Goal: Task Accomplishment & Management: Use online tool/utility

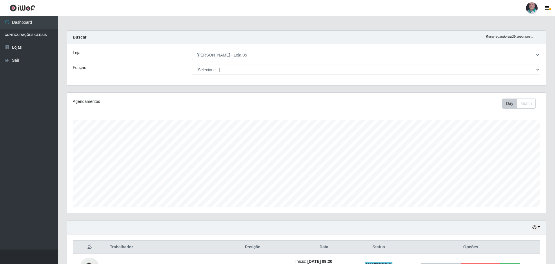
select select "252"
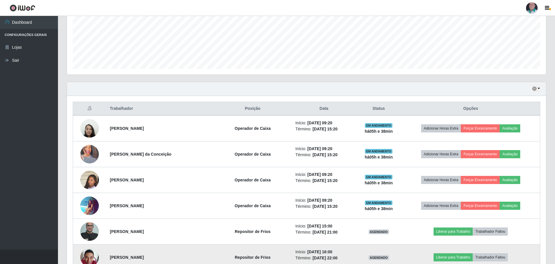
scroll to position [192, 0]
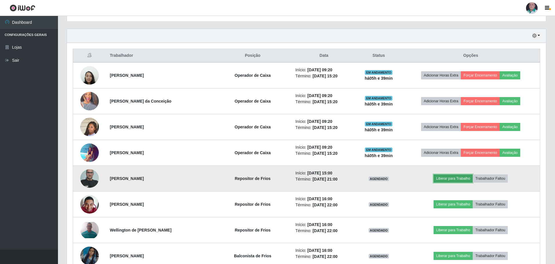
click at [450, 179] on button "Liberar para Trabalho" at bounding box center [453, 178] width 39 height 8
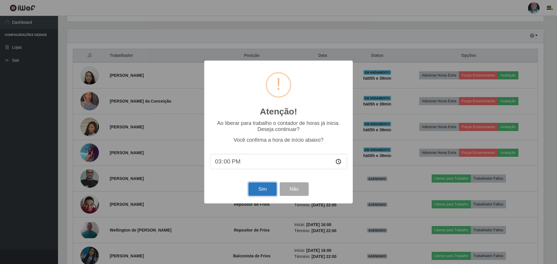
click at [264, 189] on button "Sim" at bounding box center [262, 189] width 28 height 14
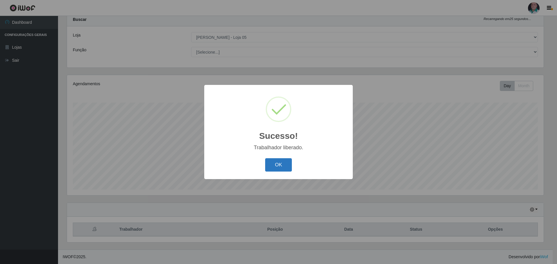
click at [270, 169] on button "OK" at bounding box center [278, 165] width 27 height 14
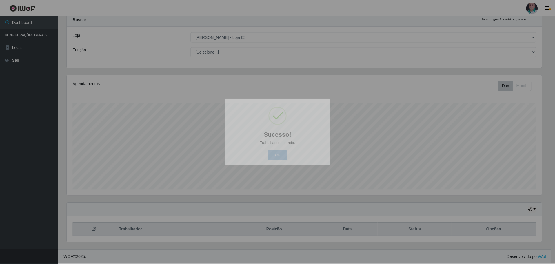
scroll to position [120, 479]
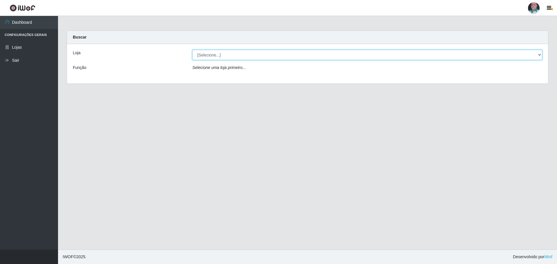
click at [245, 55] on select "[Selecione...] Mar Vermelho - Loja 05" at bounding box center [367, 55] width 350 height 10
select select "252"
click at [192, 50] on select "[Selecione...] Mar Vermelho - Loja 05" at bounding box center [367, 55] width 350 height 10
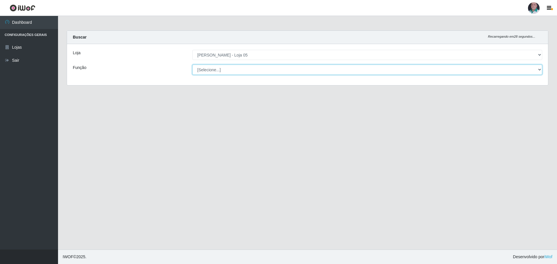
click at [251, 74] on select "[Selecione...] ASG ASG + ASG ++ Auxiliar de Depósito Auxiliar de Depósito + Aux…" at bounding box center [367, 70] width 350 height 10
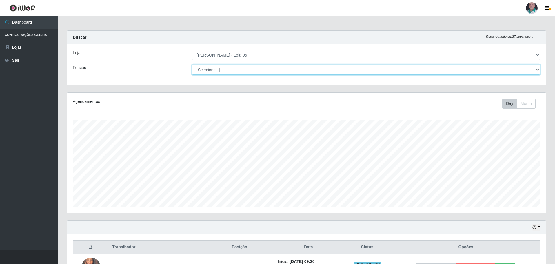
scroll to position [120, 479]
click at [252, 71] on select "[Selecione...] ASG ASG + ASG ++ Auxiliar de Depósito Auxiliar de Depósito + Aux…" at bounding box center [366, 70] width 348 height 10
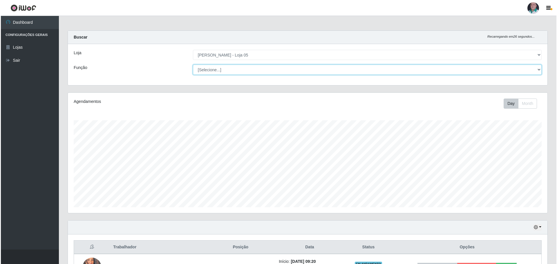
scroll to position [116, 0]
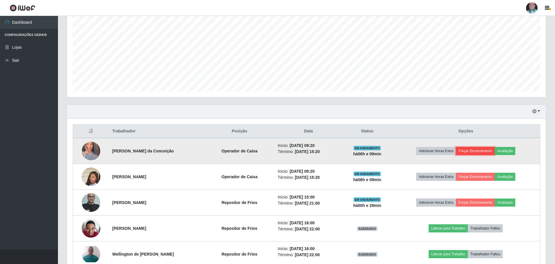
click at [495, 148] on button "Forçar Encerramento" at bounding box center [475, 151] width 39 height 8
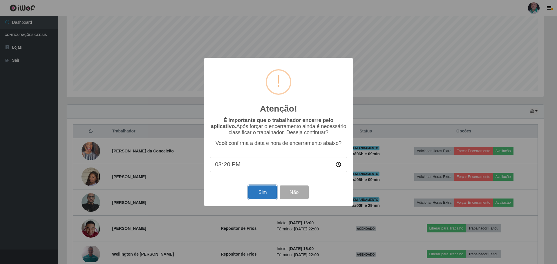
click at [257, 192] on button "Sim" at bounding box center [262, 193] width 28 height 14
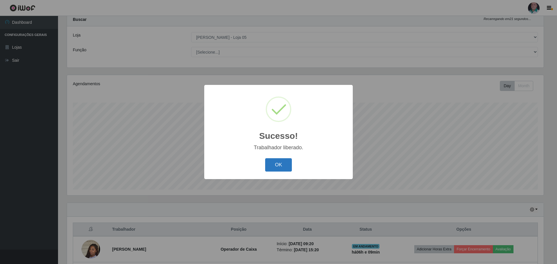
click at [271, 166] on button "OK" at bounding box center [278, 165] width 27 height 14
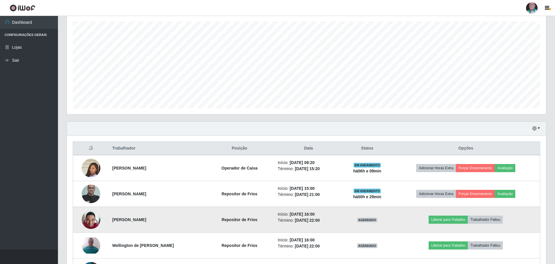
scroll to position [86, 0]
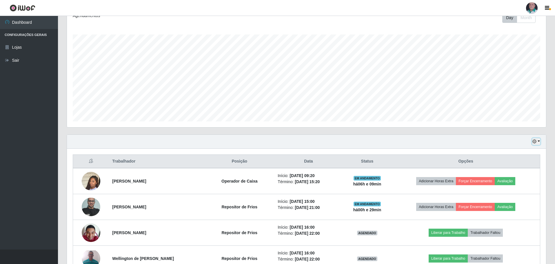
click at [538, 141] on button "button" at bounding box center [536, 141] width 8 height 7
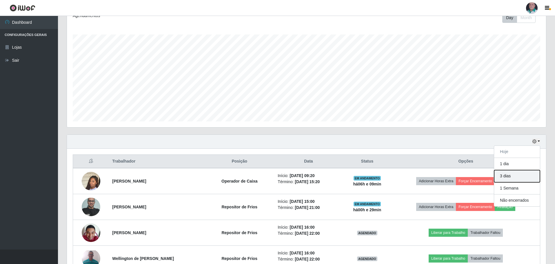
click at [514, 175] on button "3 dias" at bounding box center [517, 176] width 46 height 12
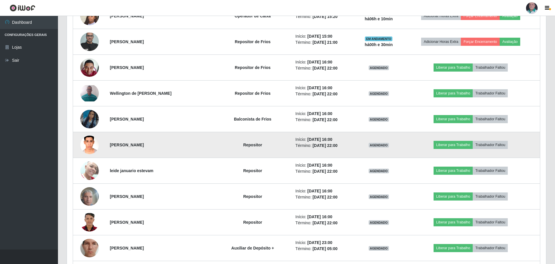
scroll to position [290, 0]
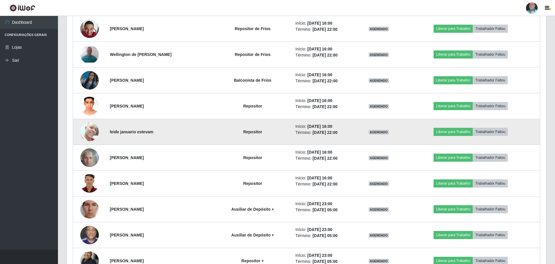
click at [93, 132] on img at bounding box center [89, 131] width 19 height 25
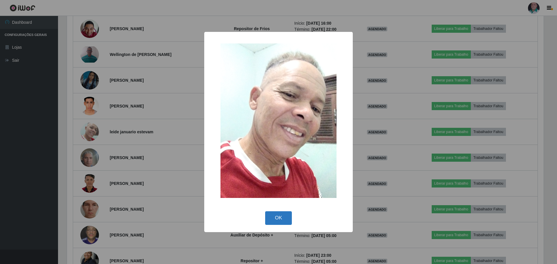
click at [271, 214] on button "OK" at bounding box center [278, 218] width 27 height 14
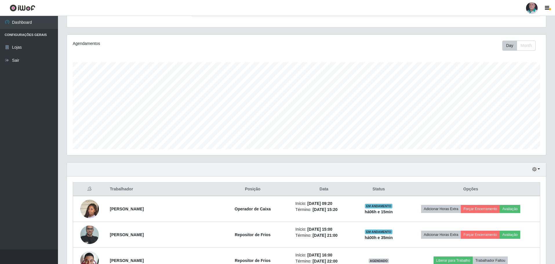
scroll to position [116, 0]
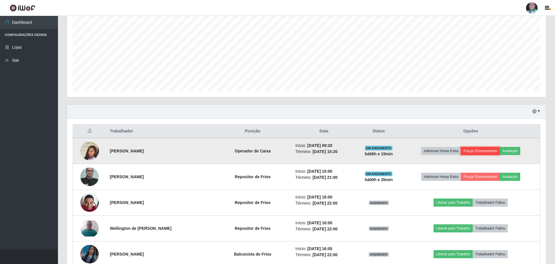
click at [472, 151] on button "Forçar Encerramento" at bounding box center [480, 151] width 39 height 8
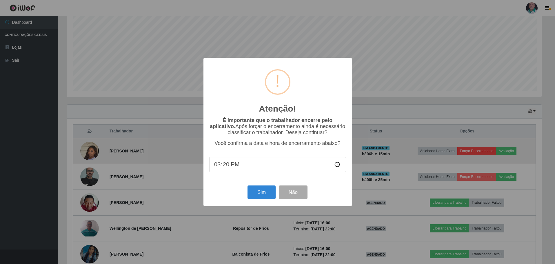
scroll to position [120, 476]
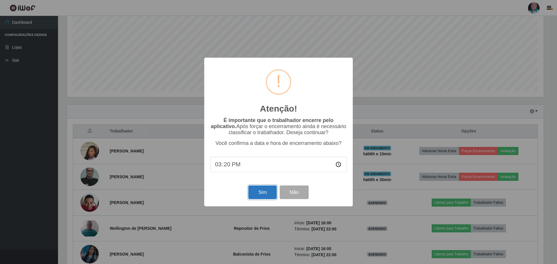
click at [264, 193] on button "Sim" at bounding box center [262, 193] width 28 height 14
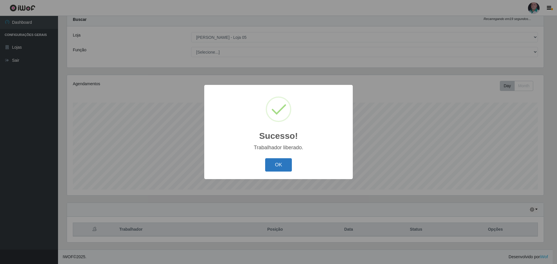
click at [282, 161] on button "OK" at bounding box center [278, 165] width 27 height 14
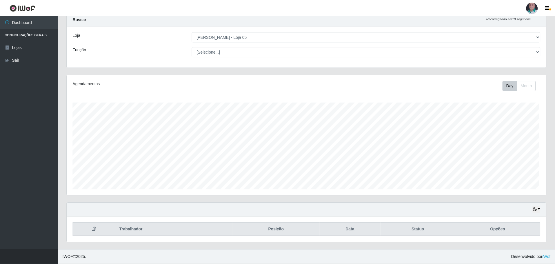
scroll to position [120, 479]
